Goal: Task Accomplishment & Management: Use online tool/utility

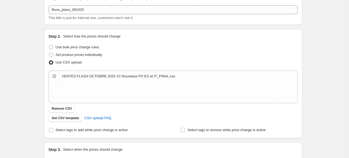
scroll to position [23, 0]
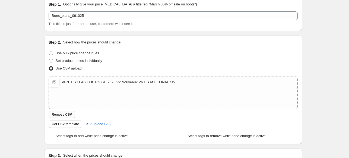
click at [69, 115] on span "Remove CSV" at bounding box center [62, 114] width 20 height 4
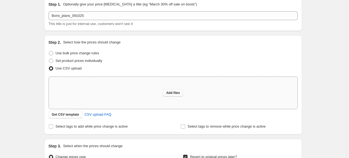
click at [180, 93] on span "Add files" at bounding box center [173, 93] width 14 height 4
type input "C:\fakepath\VENTES FLASH OCTOBRE 2025 V2 Nouveaux PV ES et IT_FINAL_sans_1511MI…"
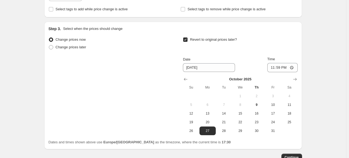
scroll to position [186, 0]
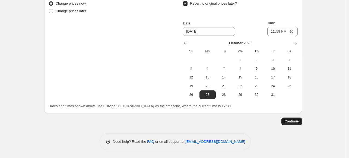
click at [292, 123] on span "Continue" at bounding box center [292, 121] width 14 height 4
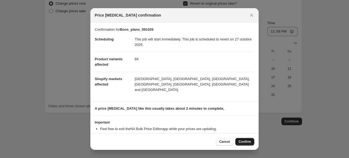
click at [241, 141] on span "Confirm" at bounding box center [245, 142] width 12 height 4
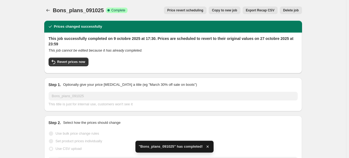
click at [48, 12] on icon "Price change jobs" at bounding box center [47, 10] width 5 height 5
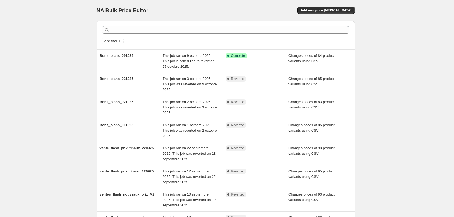
click at [401, 105] on div "NA Bulk Price Editor. This page is ready NA Bulk Price Editor Add new price cha…" at bounding box center [225, 167] width 451 height 334
